Goal: Transaction & Acquisition: Purchase product/service

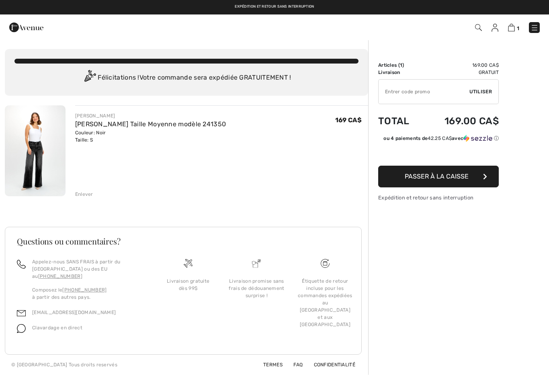
click at [538, 26] on img at bounding box center [535, 28] width 8 height 8
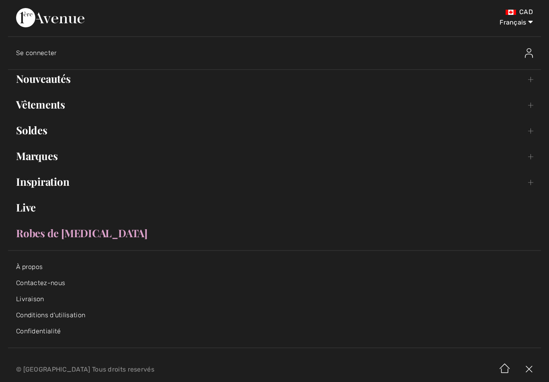
click at [40, 79] on link "Nouveautés Toggle submenu" at bounding box center [274, 79] width 533 height 18
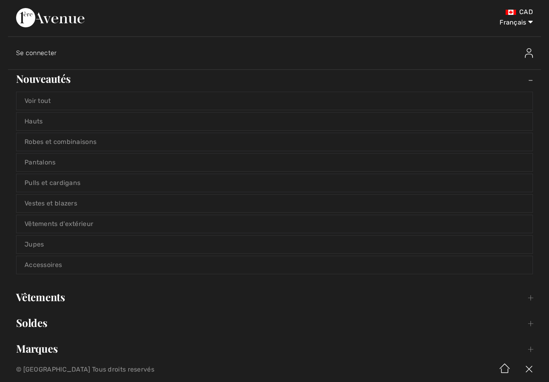
click at [30, 102] on link "Voir tout" at bounding box center [274, 101] width 516 height 18
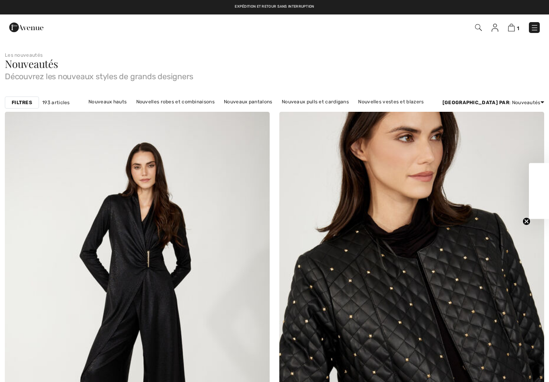
checkbox input "true"
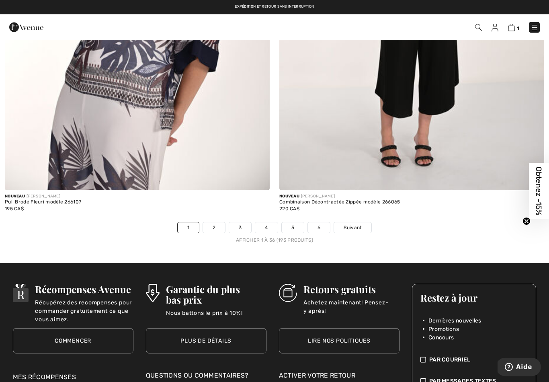
scroll to position [7841, 0]
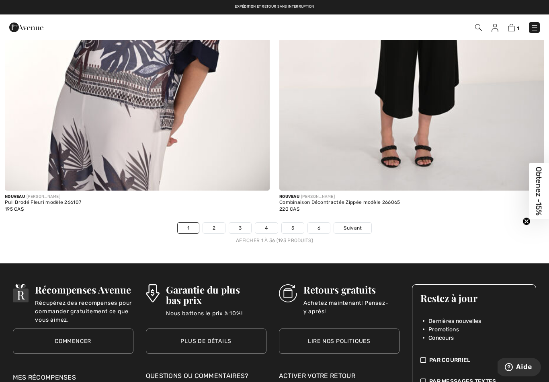
click at [217, 224] on link "2" at bounding box center [214, 228] width 22 height 10
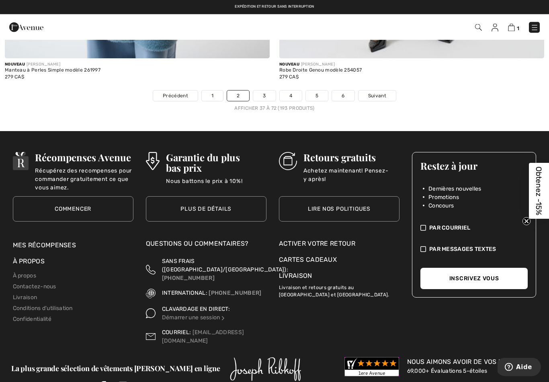
scroll to position [7972, 0]
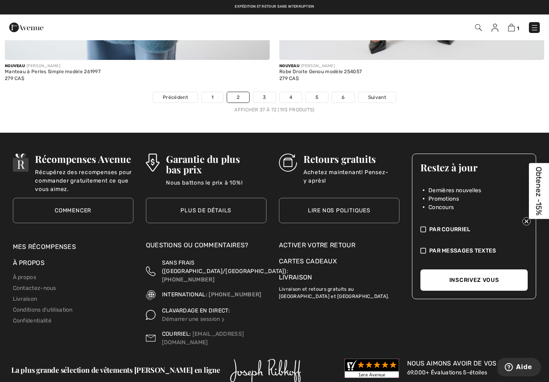
click at [269, 92] on link "3" at bounding box center [264, 97] width 22 height 10
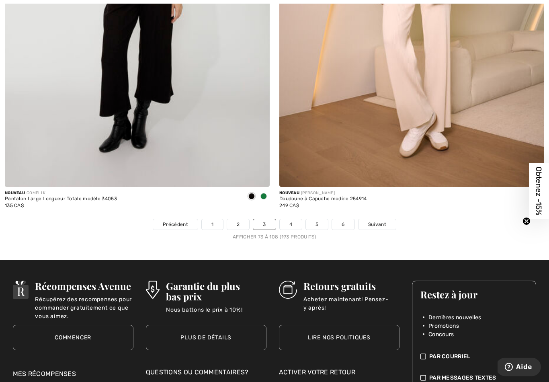
scroll to position [7844, 0]
click at [291, 220] on link "4" at bounding box center [291, 224] width 22 height 10
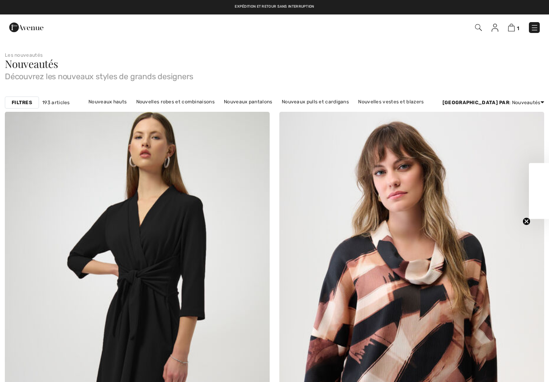
checkbox input "true"
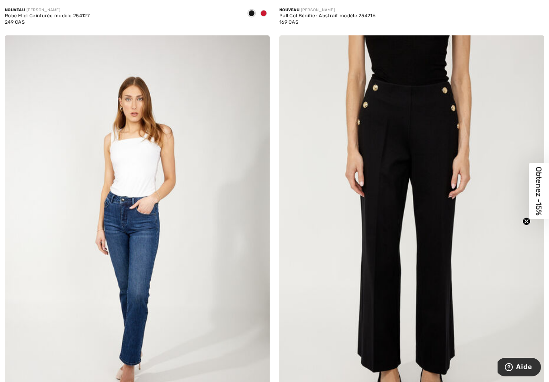
scroll to position [506, 0]
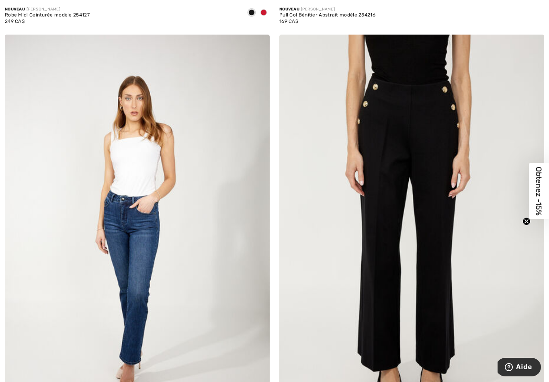
click at [182, 215] on img at bounding box center [137, 234] width 265 height 398
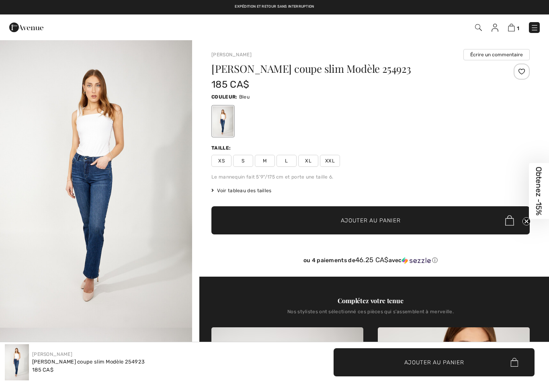
checkbox input "true"
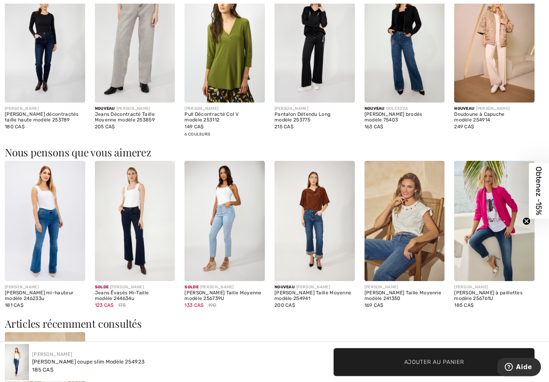
scroll to position [832, 0]
click at [413, 248] on img at bounding box center [405, 220] width 80 height 120
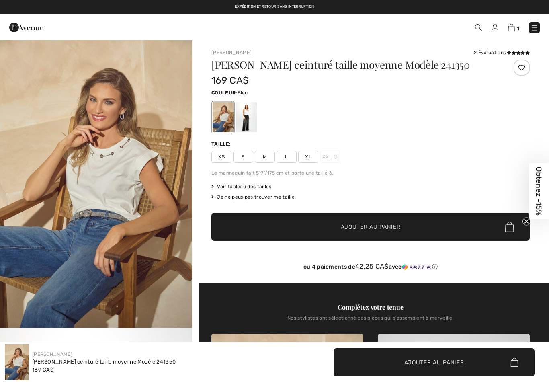
checkbox input "true"
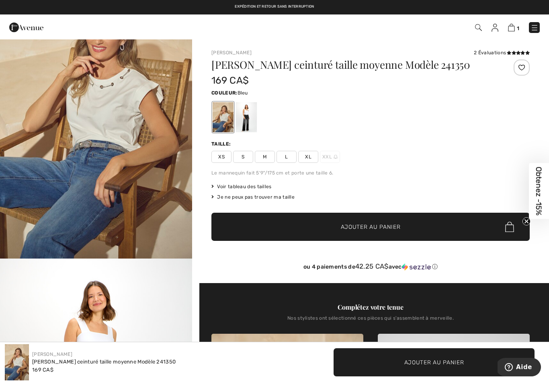
scroll to position [37, 0]
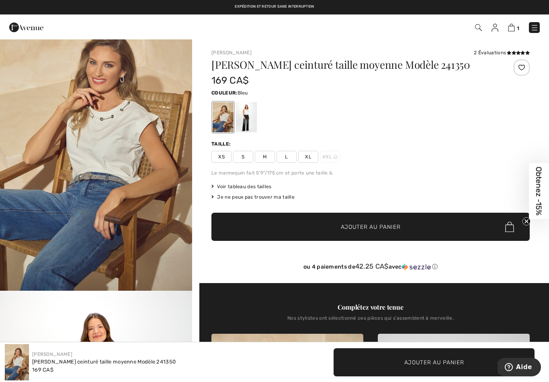
click at [252, 119] on div at bounding box center [246, 117] width 21 height 30
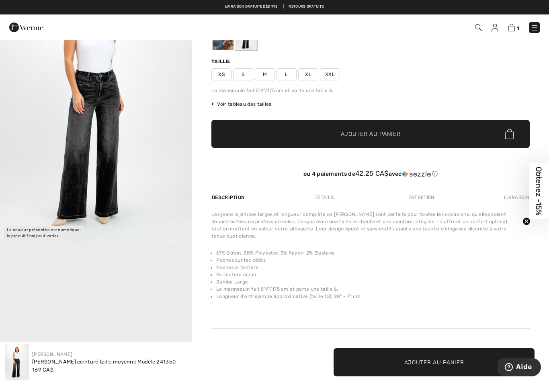
scroll to position [0, 0]
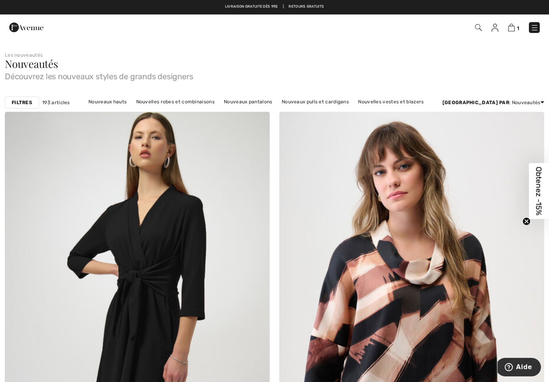
click at [519, 25] on span "1" at bounding box center [518, 28] width 2 height 6
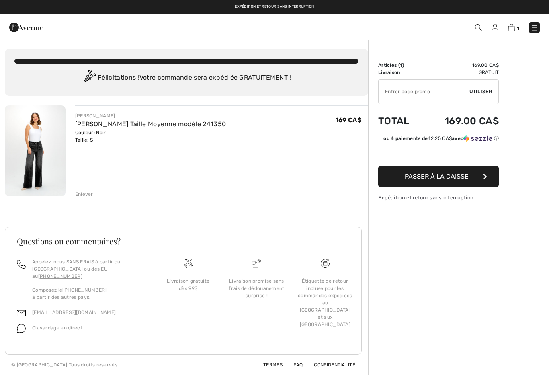
click at [101, 127] on link "[PERSON_NAME] Taille Moyenne modèle 241350" at bounding box center [150, 124] width 151 height 8
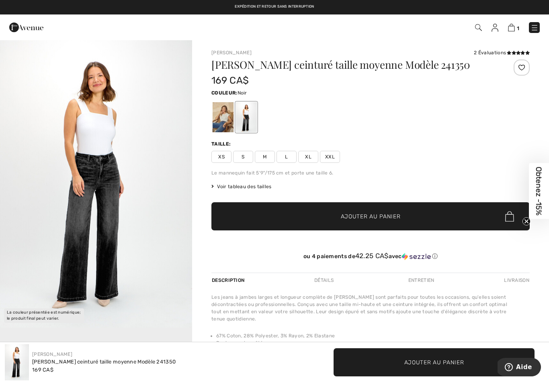
click at [224, 156] on span "XS" at bounding box center [222, 157] width 20 height 12
click at [381, 218] on span "Ajouter au panier" at bounding box center [371, 216] width 60 height 8
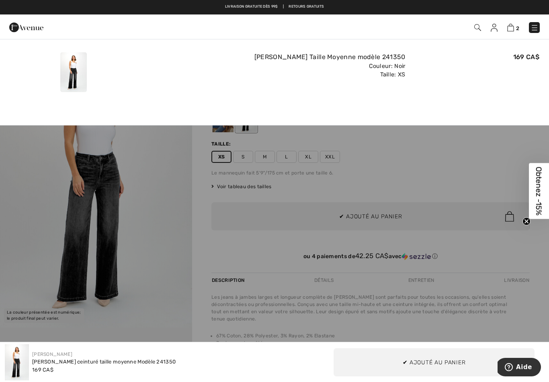
click at [516, 24] on link "2" at bounding box center [514, 28] width 12 height 10
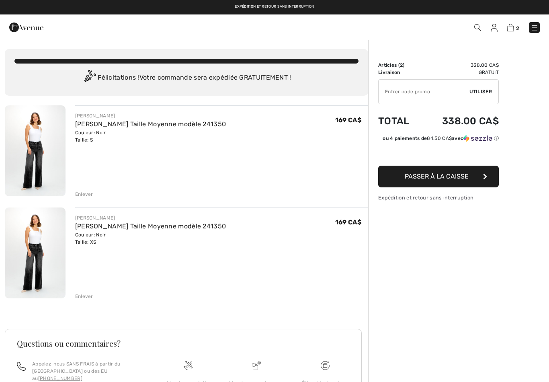
click at [86, 197] on div "Enlever" at bounding box center [84, 194] width 18 height 7
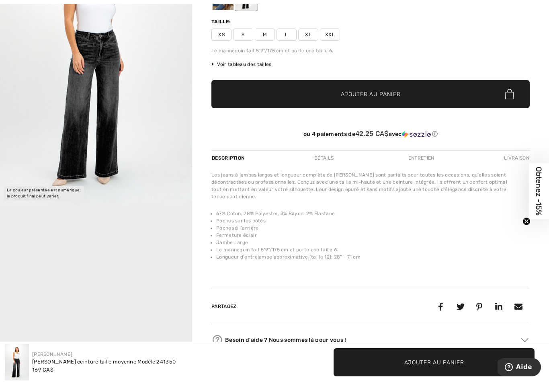
click at [76, 109] on img "1 / 1" at bounding box center [96, 61] width 192 height 288
click at [241, 33] on span "S" at bounding box center [243, 35] width 20 height 12
click at [360, 94] on span "Ajouter au panier" at bounding box center [371, 94] width 60 height 8
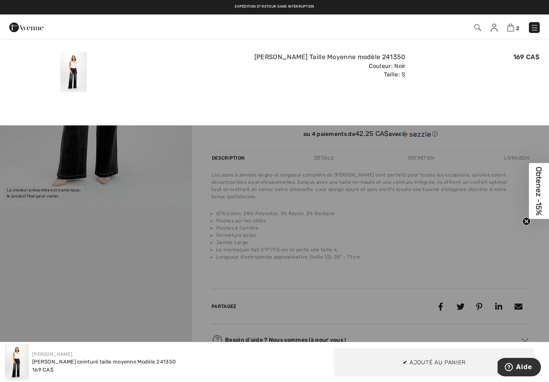
click at [510, 28] on img at bounding box center [511, 28] width 7 height 8
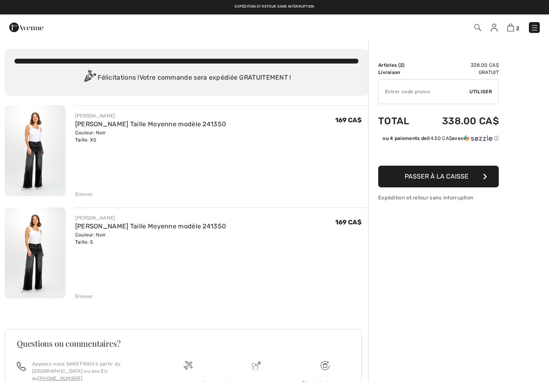
click at [93, 193] on div "Enlever" at bounding box center [221, 193] width 293 height 9
click at [79, 194] on div "Enlever" at bounding box center [84, 194] width 18 height 7
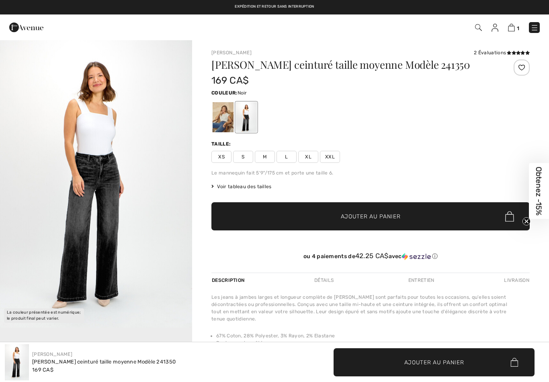
checkbox input "true"
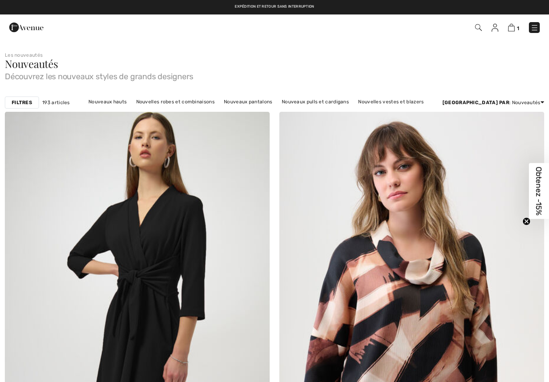
checkbox input "true"
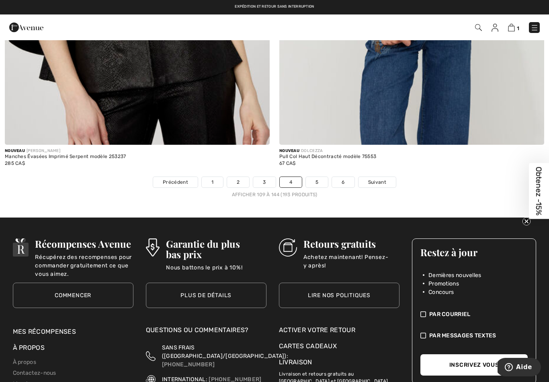
scroll to position [7886, 0]
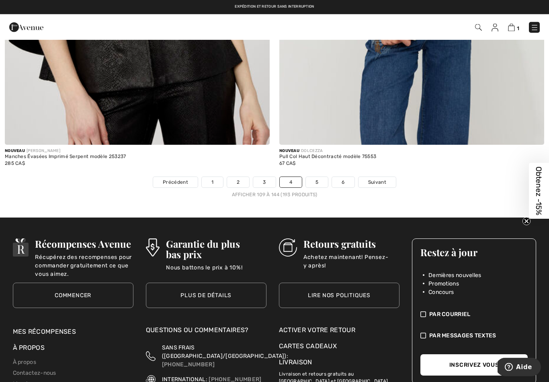
click at [319, 177] on link "5" at bounding box center [317, 182] width 22 height 10
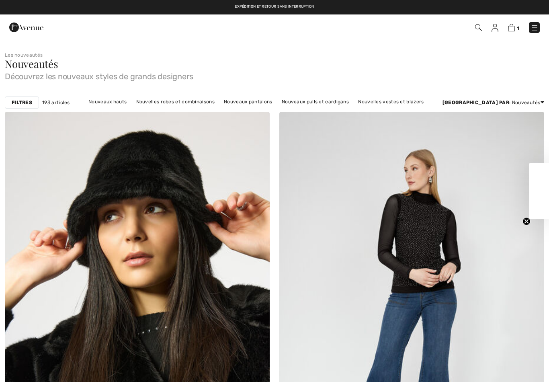
checkbox input "true"
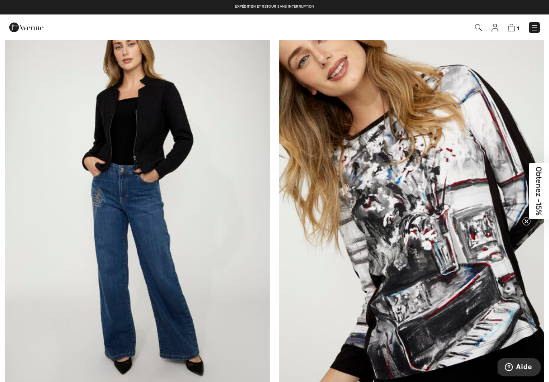
scroll to position [4057, 0]
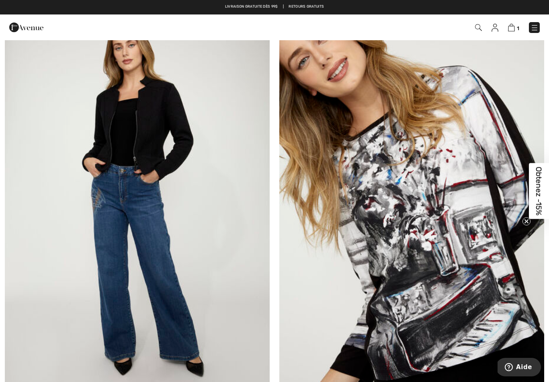
click at [162, 297] on img at bounding box center [137, 202] width 265 height 398
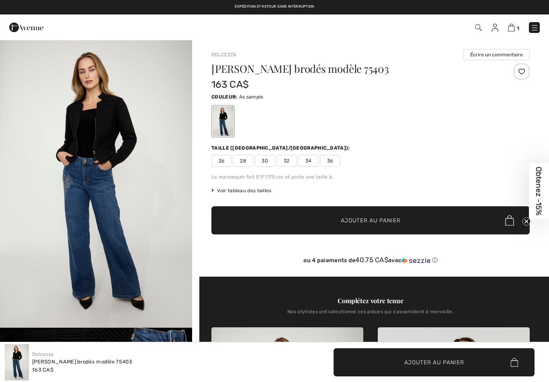
checkbox input "true"
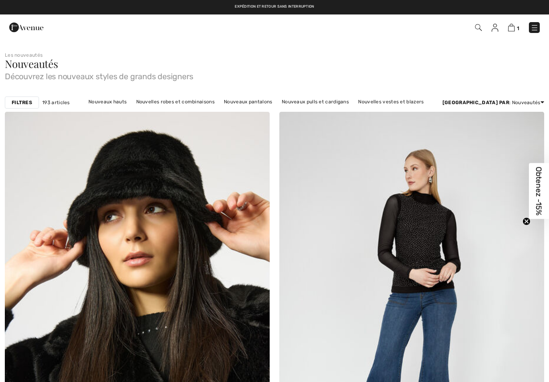
checkbox input "true"
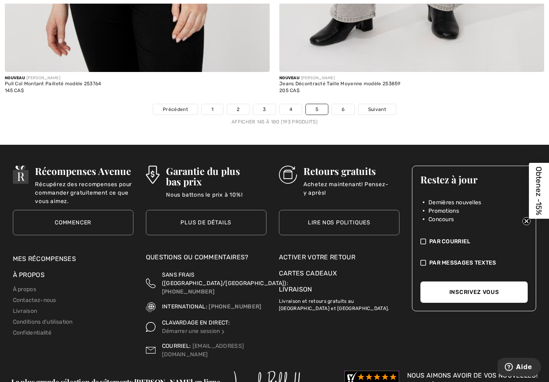
scroll to position [7959, 0]
click at [342, 108] on link "6" at bounding box center [343, 109] width 22 height 10
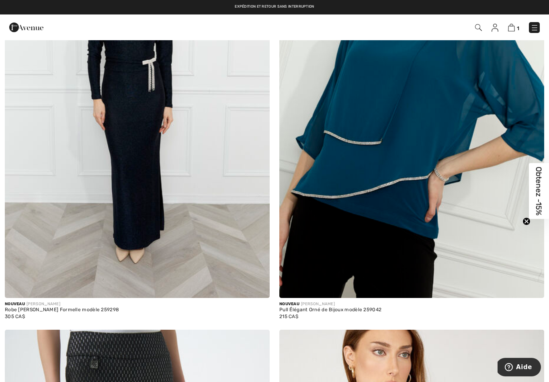
scroll to position [1466, 0]
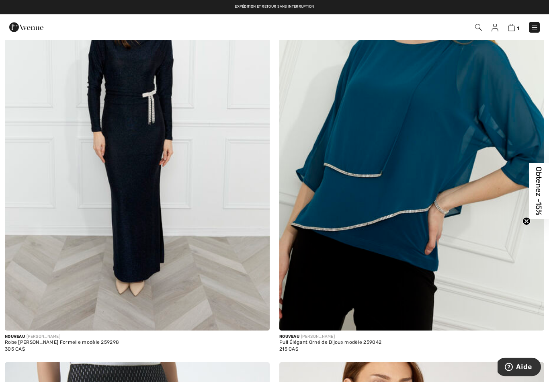
click at [532, 26] on img at bounding box center [535, 28] width 8 height 8
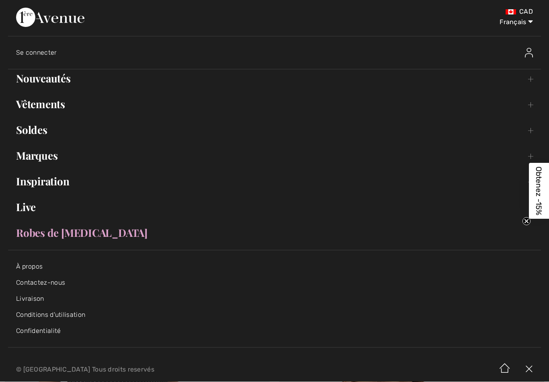
scroll to position [1467, 0]
click at [54, 161] on link "Marques Open submenu" at bounding box center [274, 156] width 533 height 18
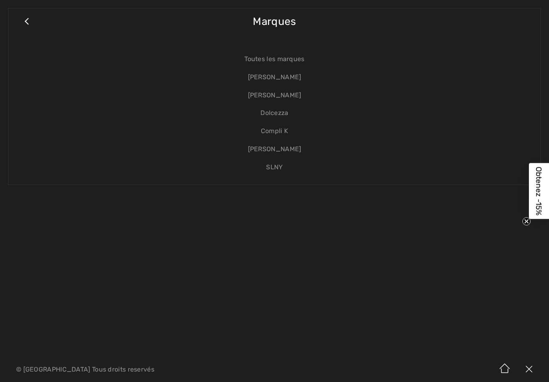
click at [296, 94] on link "[PERSON_NAME]" at bounding box center [274, 95] width 516 height 18
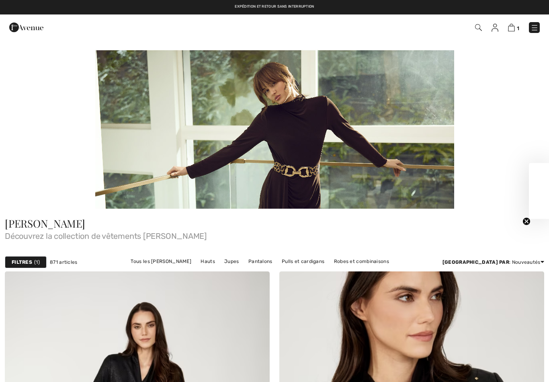
checkbox input "true"
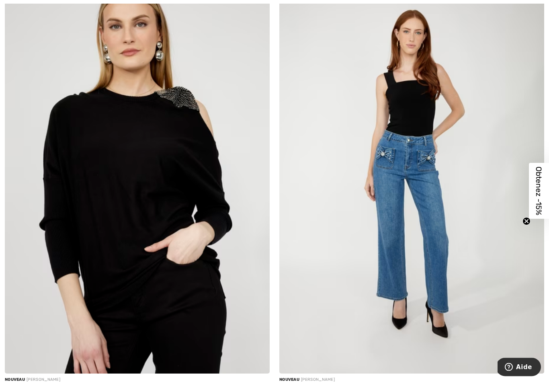
scroll to position [1154, 0]
click at [438, 184] on img at bounding box center [412, 175] width 265 height 398
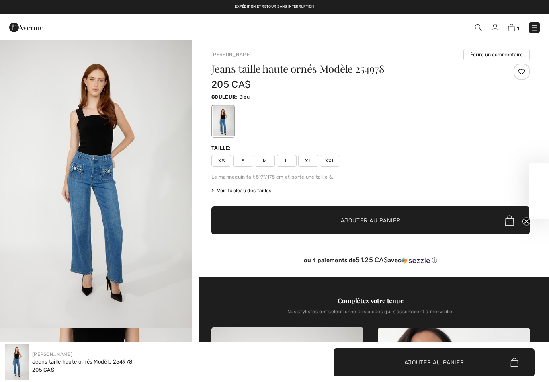
checkbox input "true"
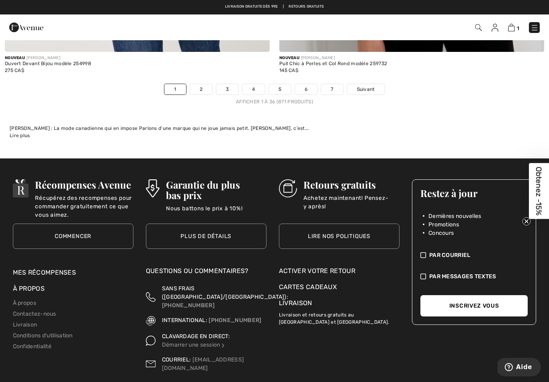
scroll to position [8129, 0]
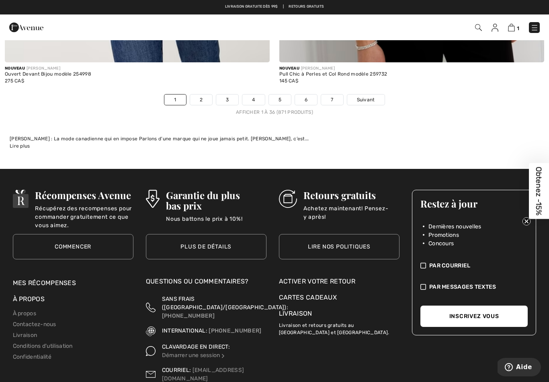
click at [208, 97] on link "2" at bounding box center [201, 100] width 22 height 10
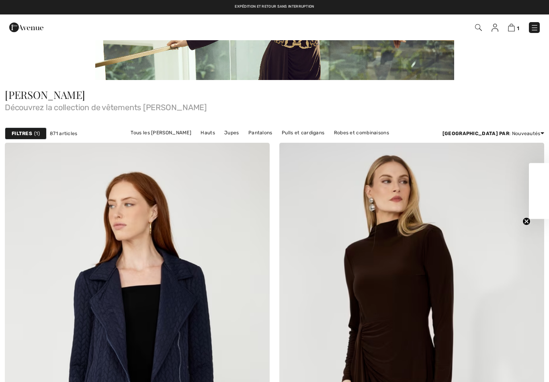
checkbox input "true"
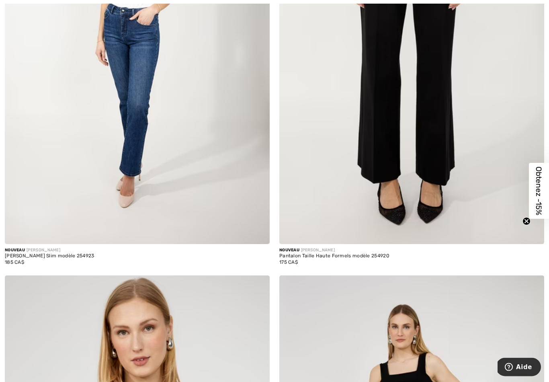
scroll to position [4429, 0]
click at [138, 152] on img at bounding box center [137, 45] width 265 height 398
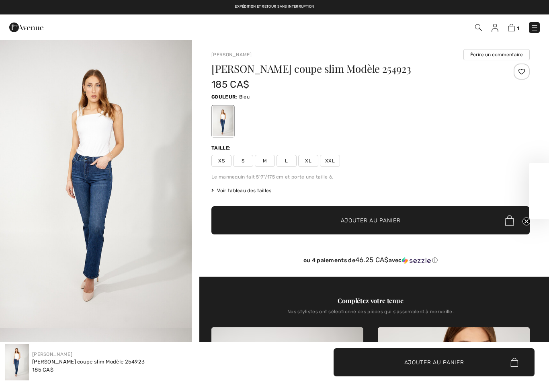
checkbox input "true"
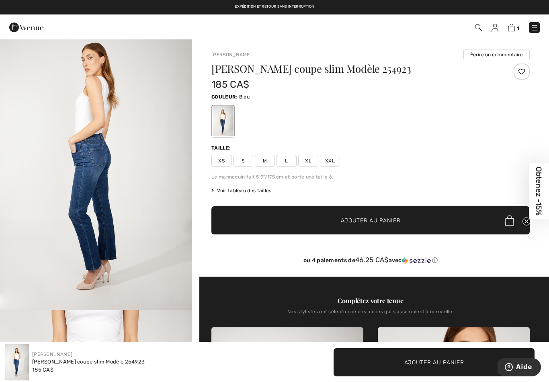
scroll to position [305, 0]
click at [137, 224] on img "2 / 4" at bounding box center [96, 167] width 192 height 288
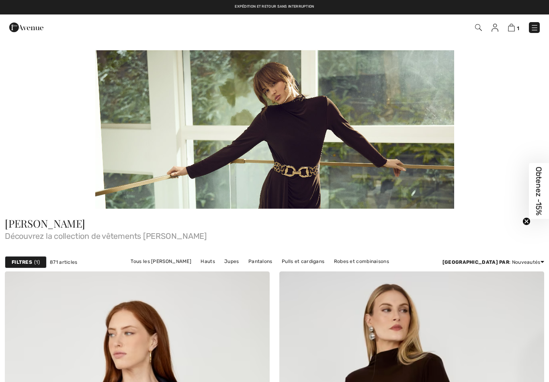
checkbox input "true"
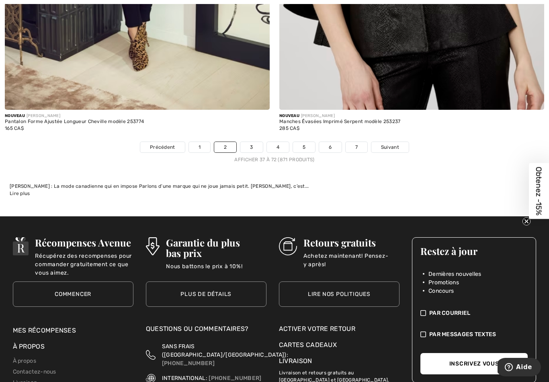
scroll to position [8083, 0]
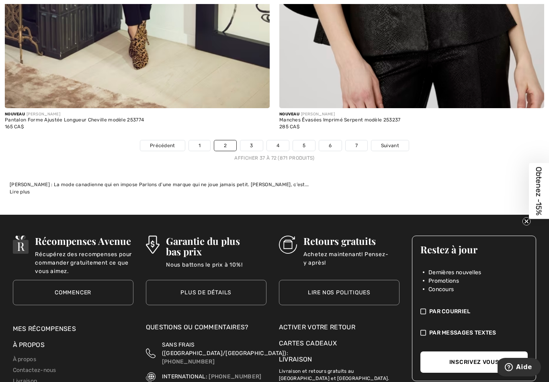
click at [252, 144] on link "3" at bounding box center [252, 145] width 22 height 10
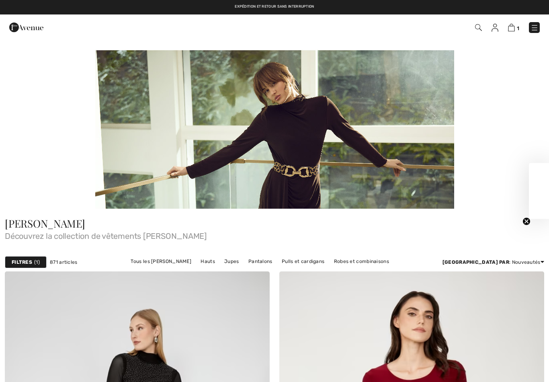
checkbox input "true"
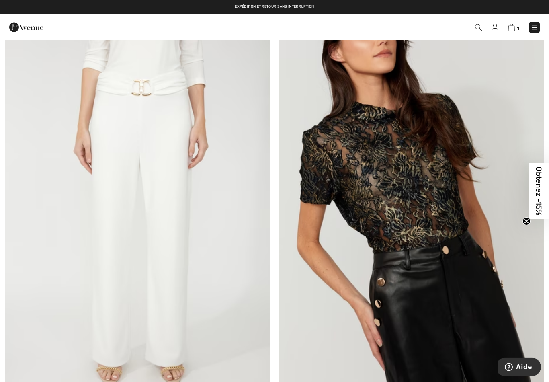
scroll to position [1110, 0]
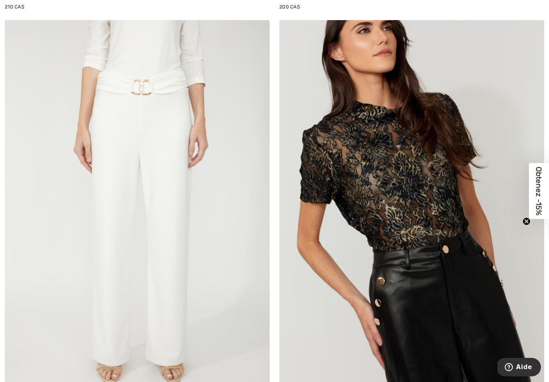
click at [419, 177] on img at bounding box center [412, 219] width 265 height 398
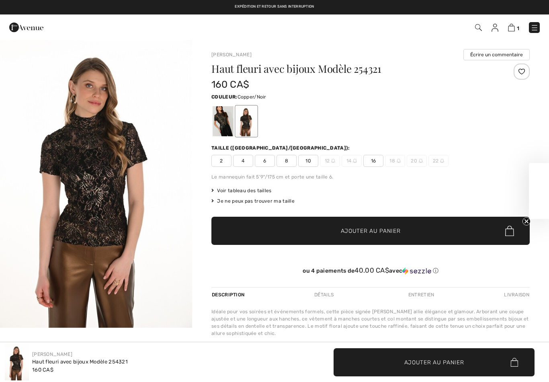
checkbox input "true"
click at [137, 220] on img "1 / 1" at bounding box center [96, 183] width 192 height 288
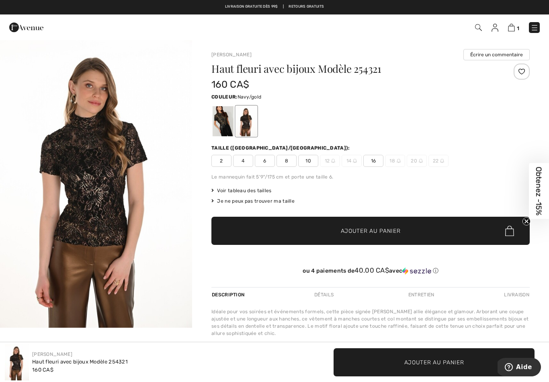
click at [230, 125] on div at bounding box center [223, 121] width 21 height 30
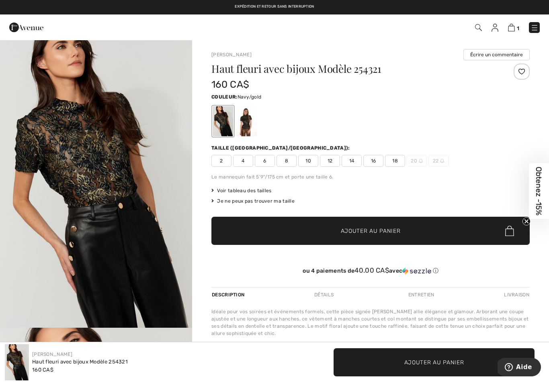
click at [251, 126] on div at bounding box center [246, 121] width 21 height 30
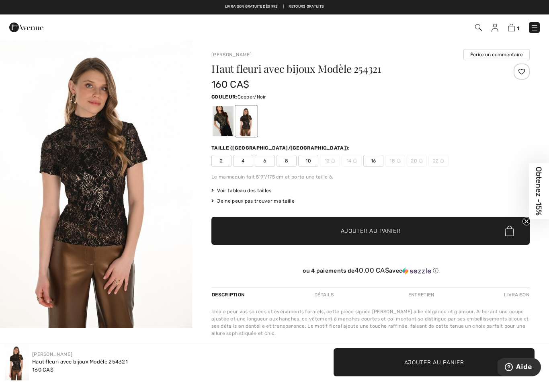
click at [514, 31] on img at bounding box center [511, 28] width 7 height 8
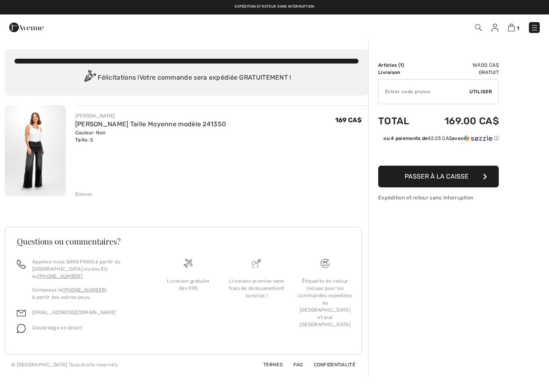
click at [457, 175] on span "Passer à la caisse" at bounding box center [437, 177] width 64 height 8
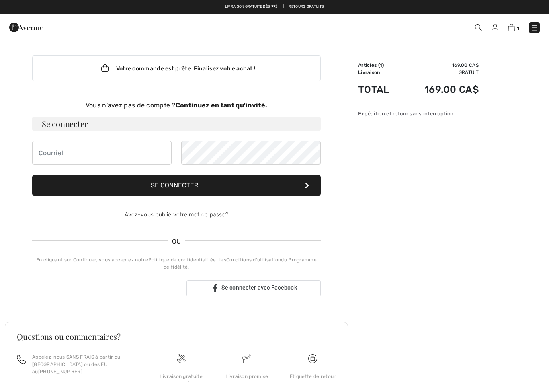
click at [244, 99] on div "Votre commande est prête. Finalisez votre achat ! Vous n'avez pas de compte ? C…" at bounding box center [177, 175] width 302 height 273
click at [224, 66] on div "Votre commande est prête. Finalisez votre achat !" at bounding box center [176, 69] width 289 height 26
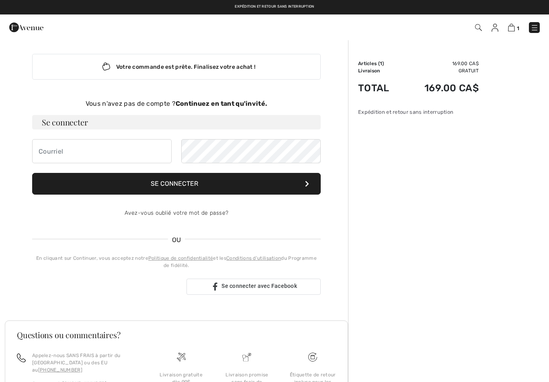
scroll to position [1, 0]
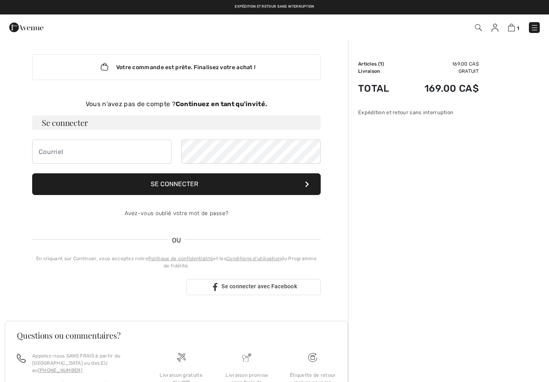
click at [211, 66] on div "Votre commande est prête. Finalisez votre achat !" at bounding box center [176, 67] width 289 height 26
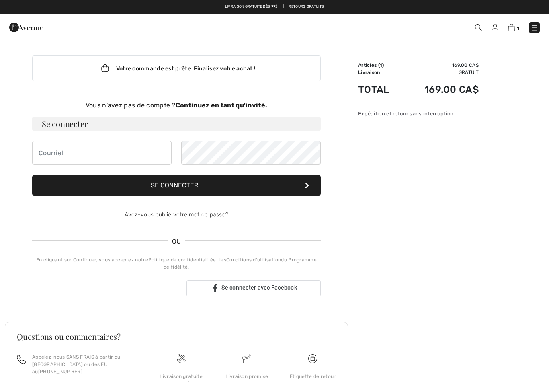
click at [121, 104] on div "Vous n'avez pas de compte ? Continuez en tant qu'invité." at bounding box center [176, 106] width 289 height 10
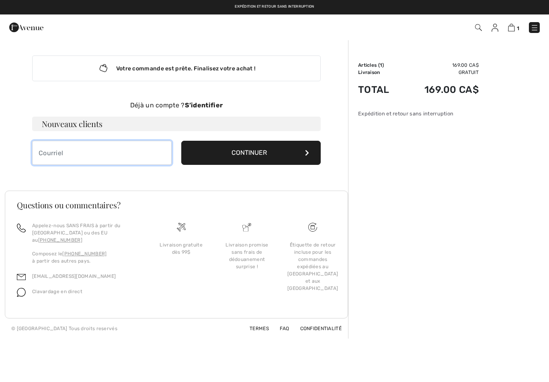
click at [119, 148] on input "email" at bounding box center [102, 153] width 140 height 24
type input "[EMAIL_ADDRESS][DOMAIN_NAME]"
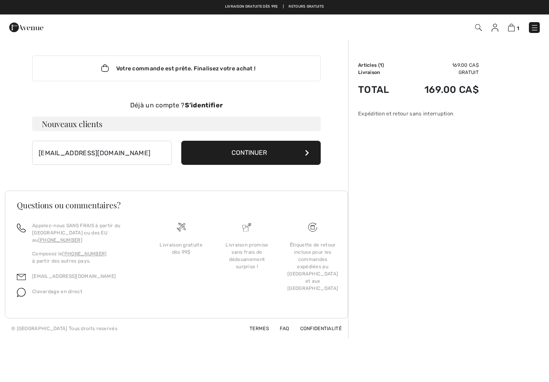
click at [268, 161] on button "Continuer" at bounding box center [251, 153] width 140 height 24
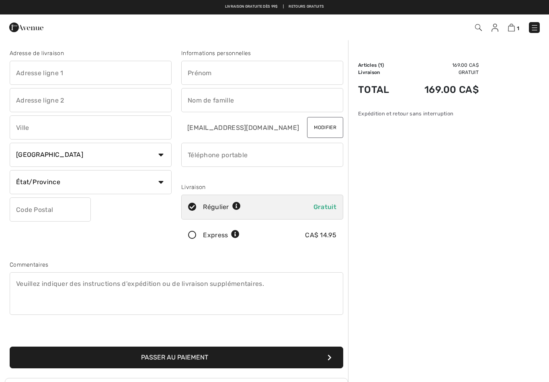
click at [208, 68] on input "text" at bounding box center [262, 73] width 162 height 24
type input "[PERSON_NAME]"
click at [219, 101] on input "text" at bounding box center [262, 100] width 162 height 24
type input "[PERSON_NAME]"
click at [55, 78] on input "text" at bounding box center [91, 73] width 162 height 24
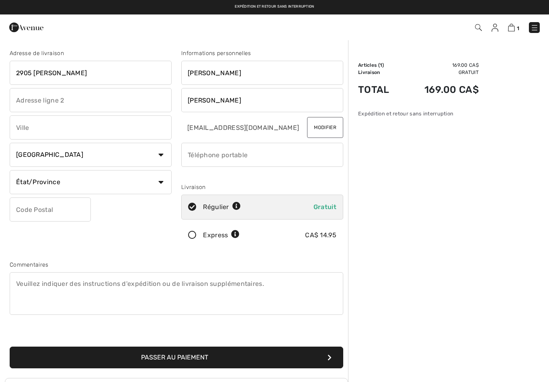
click at [68, 131] on input "text" at bounding box center [91, 127] width 162 height 24
type input "2905 Leclerc"
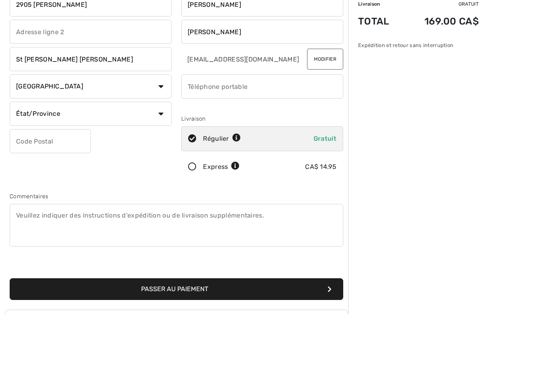
click at [165, 170] on select "État/Province Alberta Colombie-Britannique Ile-du-Prince-Edward Manitoba Nouvea…" at bounding box center [91, 182] width 162 height 24
type input "St [PERSON_NAME] [PERSON_NAME]"
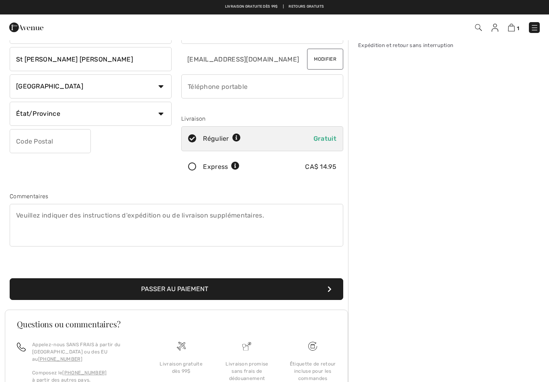
select select "QC"
click at [69, 144] on input "text" at bounding box center [50, 141] width 81 height 24
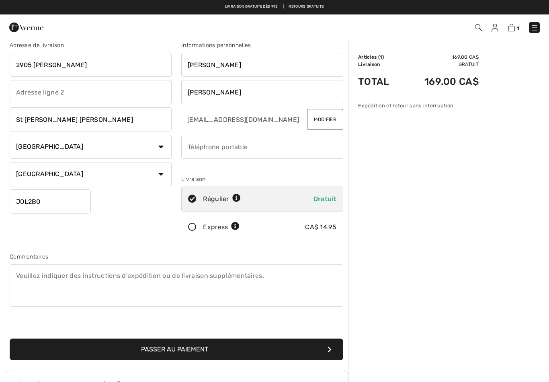
scroll to position [0, 0]
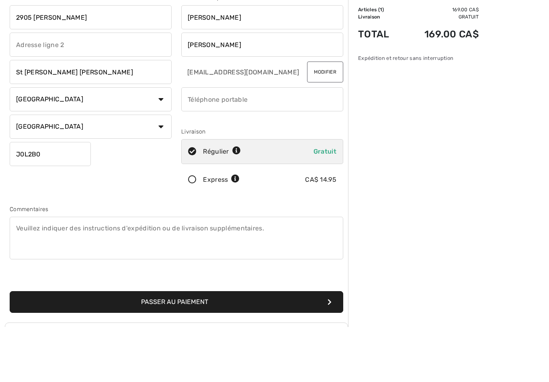
type input "J0L2B0"
click at [234, 143] on input "phone" at bounding box center [262, 155] width 162 height 24
type input "5142490451"
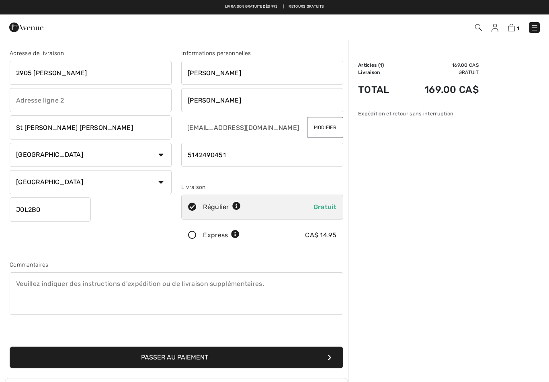
click at [31, 75] on input "2905 Leclerc" at bounding box center [91, 73] width 162 height 24
click at [30, 136] on input "St jean baptiste" at bounding box center [91, 127] width 162 height 24
type input "2905 Rue Leclerc"
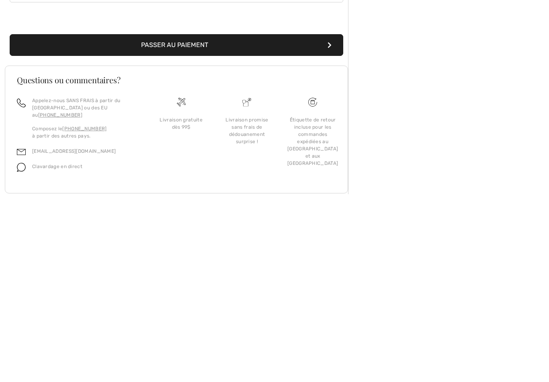
scroll to position [137, 0]
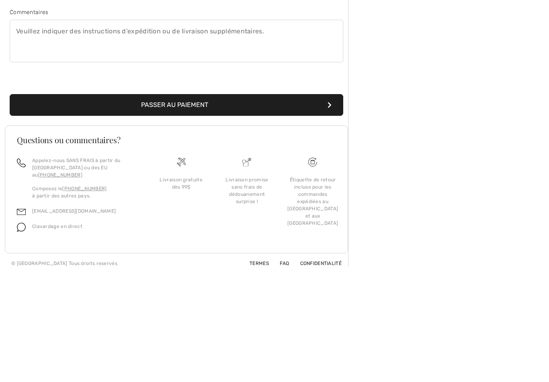
click at [199, 210] on button "Passer au paiement" at bounding box center [177, 221] width 334 height 22
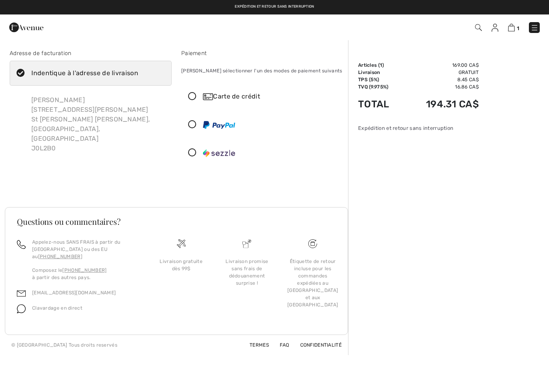
click at [243, 98] on div "Carte de crédit" at bounding box center [270, 97] width 135 height 10
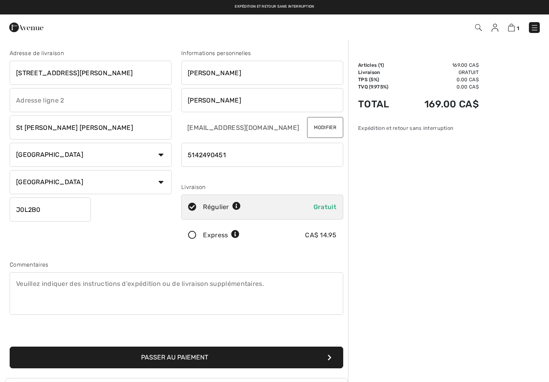
checkbox input "true"
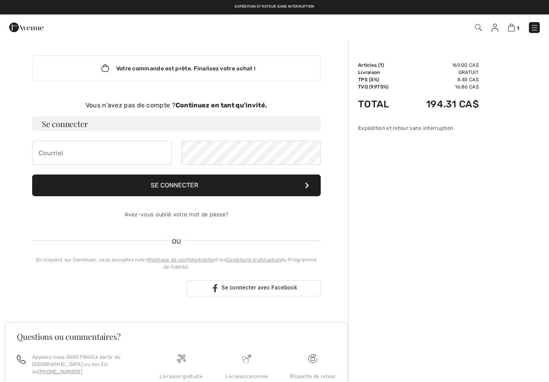
click at [515, 27] on img at bounding box center [511, 28] width 7 height 8
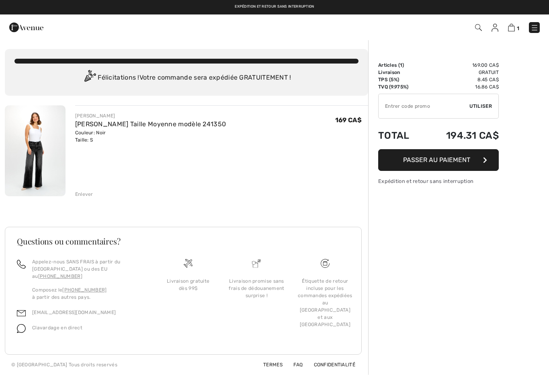
checkbox input "true"
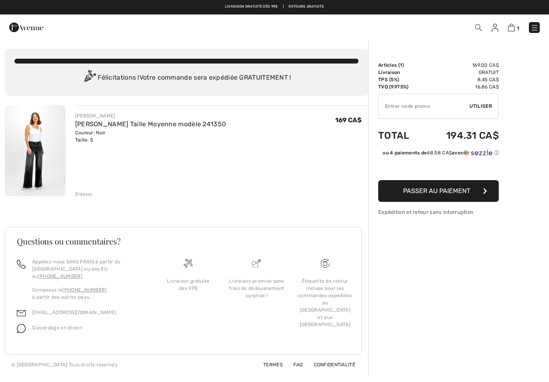
click at [515, 29] on img at bounding box center [511, 28] width 7 height 8
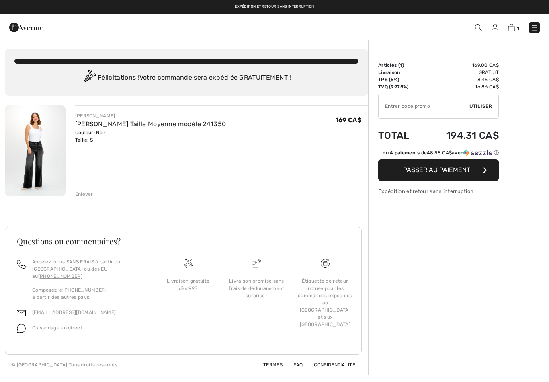
checkbox input "true"
